Goal: Communication & Community: Participate in discussion

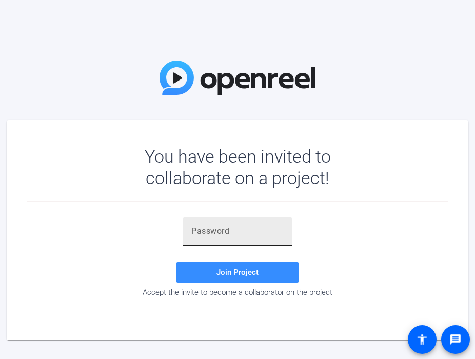
click at [245, 222] on div at bounding box center [237, 231] width 92 height 29
click at [244, 230] on input "text" at bounding box center [237, 231] width 92 height 12
paste input "#n{!D,"
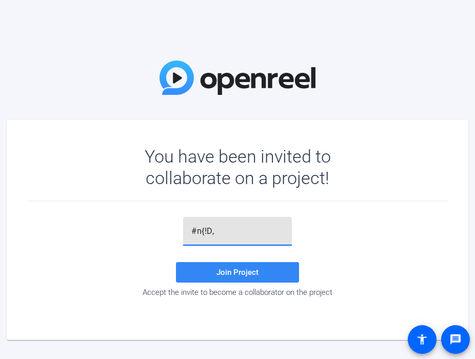
type input "#n{!D,"
click at [244, 281] on span at bounding box center [237, 272] width 123 height 25
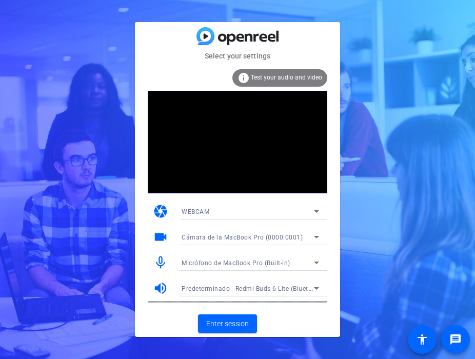
click at [324, 257] on div "Micrófono de MacBook Pro (Built-in)" at bounding box center [251, 263] width 154 height 16
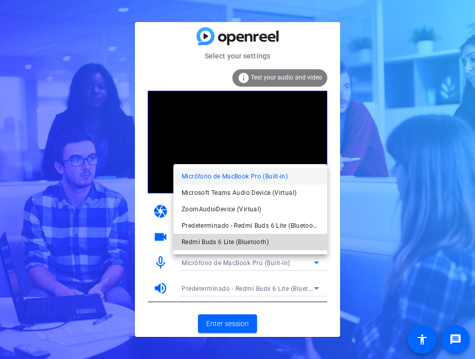
click at [283, 240] on mat-option "Redmi Buds 6 Lite (Bluetooth)" at bounding box center [251, 242] width 154 height 16
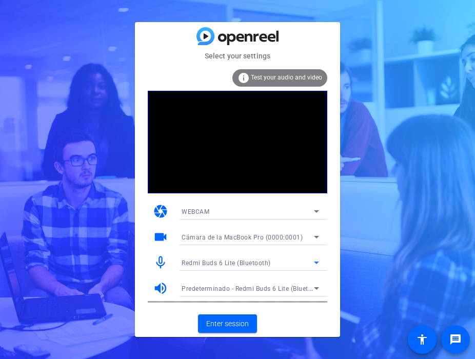
click at [315, 290] on icon at bounding box center [317, 288] width 12 height 12
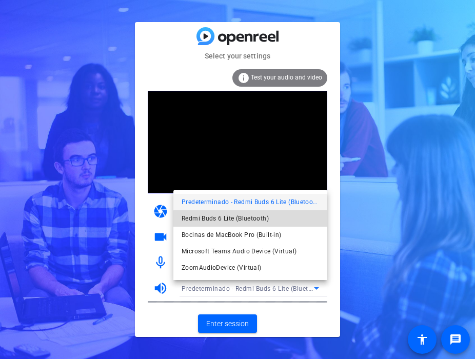
click at [264, 221] on span "Redmi Buds 6 Lite (Bluetooth)" at bounding box center [225, 219] width 87 height 12
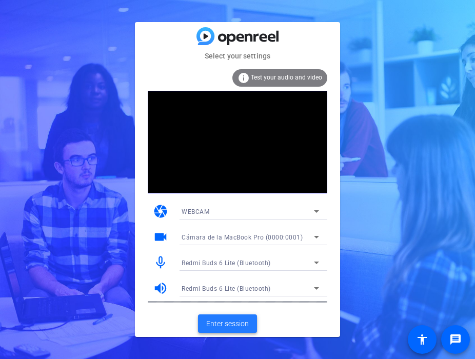
click at [227, 329] on span "Enter session" at bounding box center [227, 324] width 43 height 11
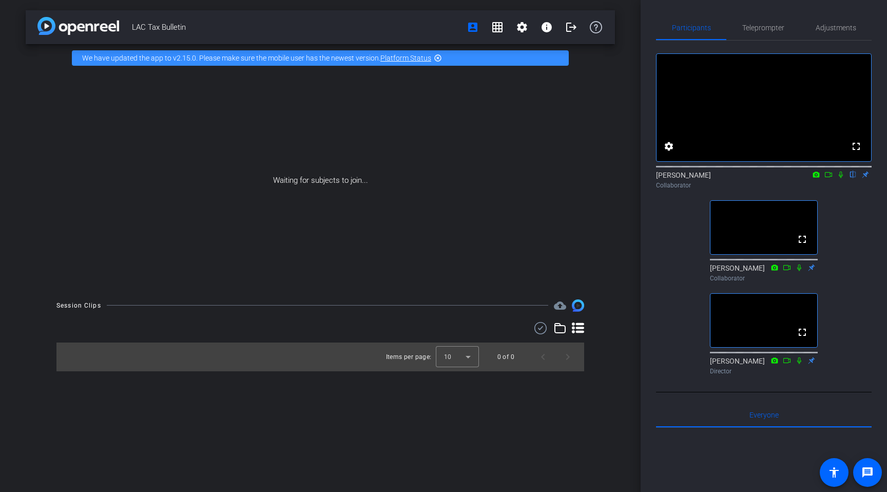
click at [475, 178] on icon at bounding box center [841, 174] width 8 height 7
click at [475, 179] on mat-icon at bounding box center [841, 174] width 12 height 9
click at [475, 178] on icon at bounding box center [841, 174] width 8 height 7
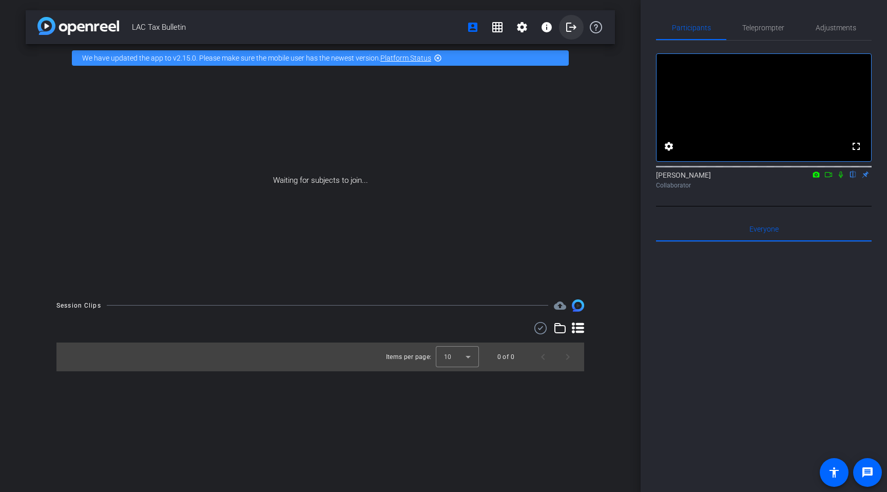
click at [475, 28] on mat-icon "logout" at bounding box center [571, 27] width 12 height 12
